Goal: Task Accomplishment & Management: Manage account settings

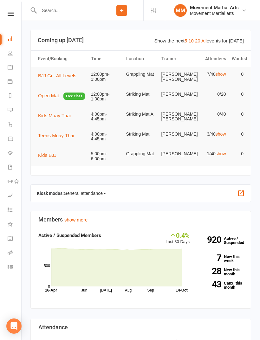
click at [51, 75] on span "BJJ Gi - All Levels" at bounding box center [57, 75] width 38 height 5
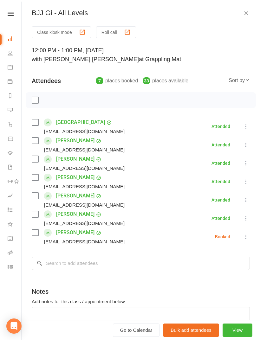
click at [33, 103] on label at bounding box center [35, 100] width 6 height 6
click at [47, 103] on icon "button" at bounding box center [49, 100] width 7 height 7
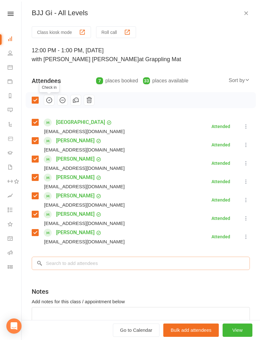
click at [120, 269] on input "search" at bounding box center [141, 263] width 218 height 13
click at [34, 103] on label at bounding box center [35, 100] width 6 height 6
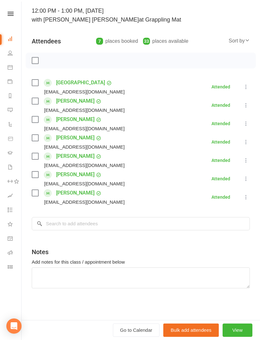
scroll to position [40, 0]
click at [94, 222] on input "search" at bounding box center [141, 223] width 218 height 13
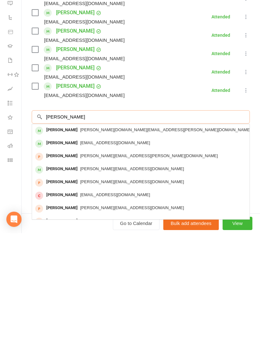
type input "Adam kim"
click at [143, 233] on div "adam.kim@au.gt.com" at bounding box center [141, 237] width 213 height 9
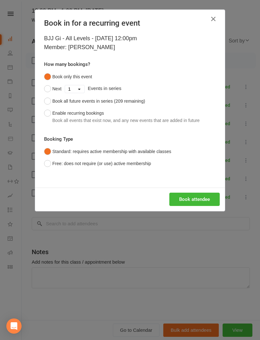
click at [201, 197] on button "Book attendee" at bounding box center [194, 199] width 50 height 13
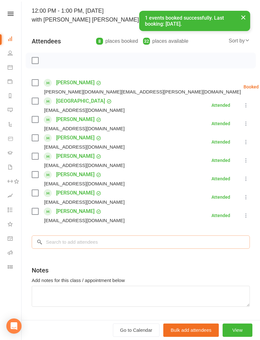
click at [143, 247] on input "search" at bounding box center [141, 242] width 218 height 13
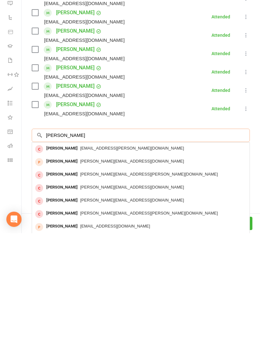
scroll to position [127, 0]
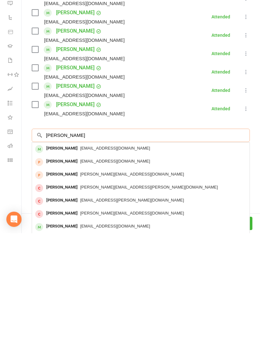
type input "Daniel pondel"
click at [127, 251] on div "danieljnrp@gmail.com" at bounding box center [141, 255] width 213 height 9
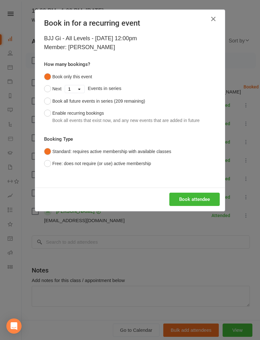
click at [184, 204] on button "Book attendee" at bounding box center [194, 199] width 50 height 13
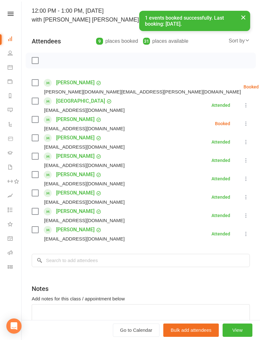
click at [34, 60] on label at bounding box center [35, 60] width 6 height 6
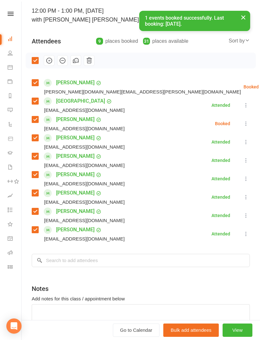
click at [52, 61] on icon "button" at bounding box center [49, 60] width 5 height 5
click at [33, 64] on label at bounding box center [35, 60] width 6 height 6
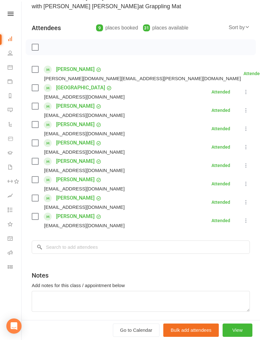
scroll to position [55, 0]
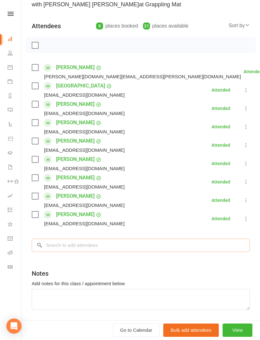
click at [90, 252] on input "search" at bounding box center [141, 245] width 218 height 13
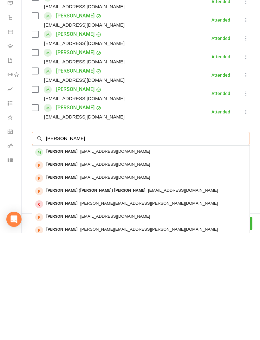
type input "David kim"
click at [131, 254] on div "djk5793@gmail.com" at bounding box center [141, 258] width 213 height 9
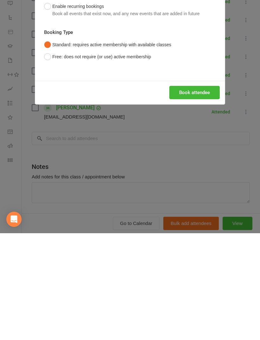
scroll to position [363, 0]
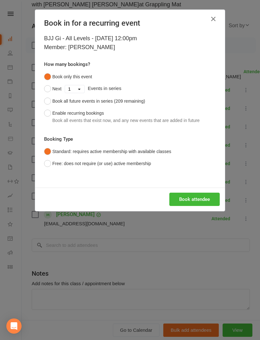
click at [199, 199] on button "Book attendee" at bounding box center [194, 199] width 50 height 13
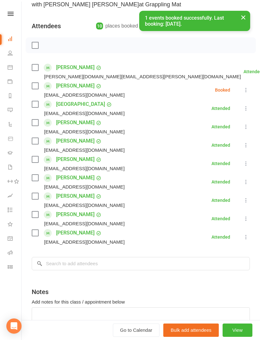
click at [36, 46] on label at bounding box center [35, 45] width 6 height 6
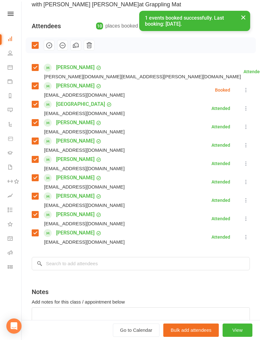
click at [52, 46] on icon "button" at bounding box center [49, 45] width 7 height 7
click at [38, 42] on label at bounding box center [35, 45] width 6 height 6
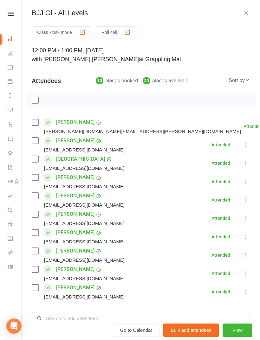
scroll to position [0, 0]
click at [243, 11] on button "button" at bounding box center [246, 13] width 8 height 8
